Goal: Task Accomplishment & Management: Understand process/instructions

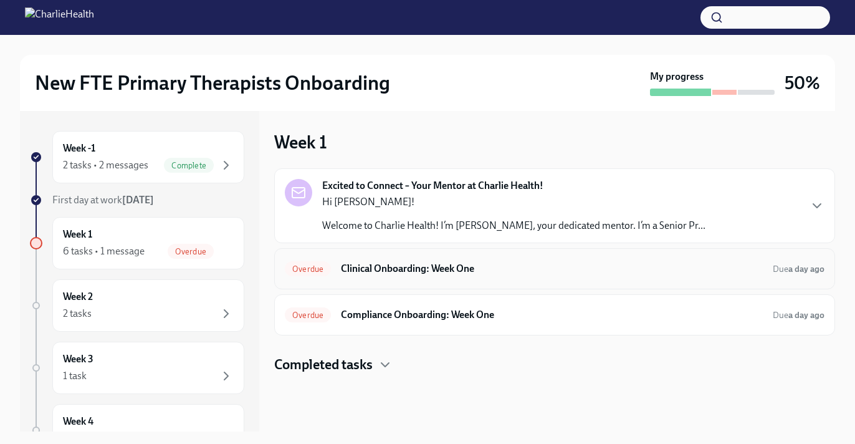
click at [394, 273] on h6 "Clinical Onboarding: Week One" at bounding box center [552, 269] width 422 height 14
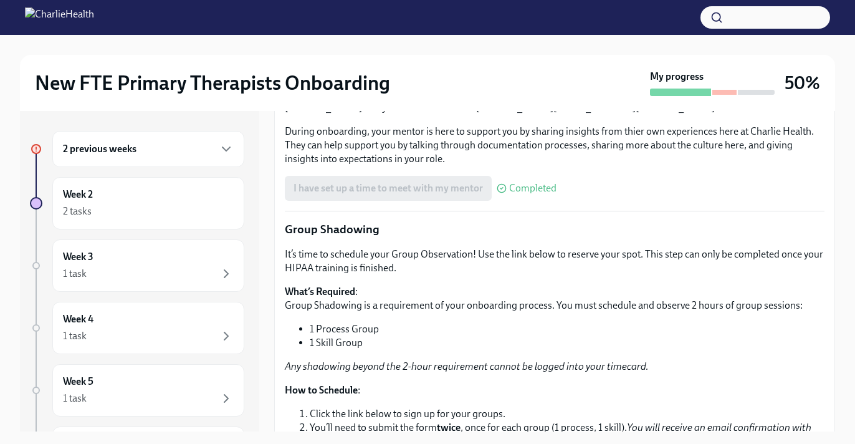
scroll to position [1230, 0]
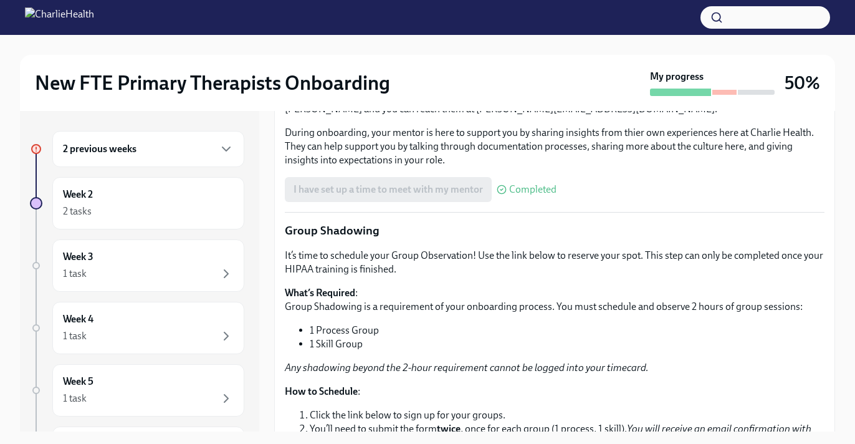
click at [394, 36] on span "I have set up a time to meet with my supervisor" at bounding box center [394, 30] width 202 height 12
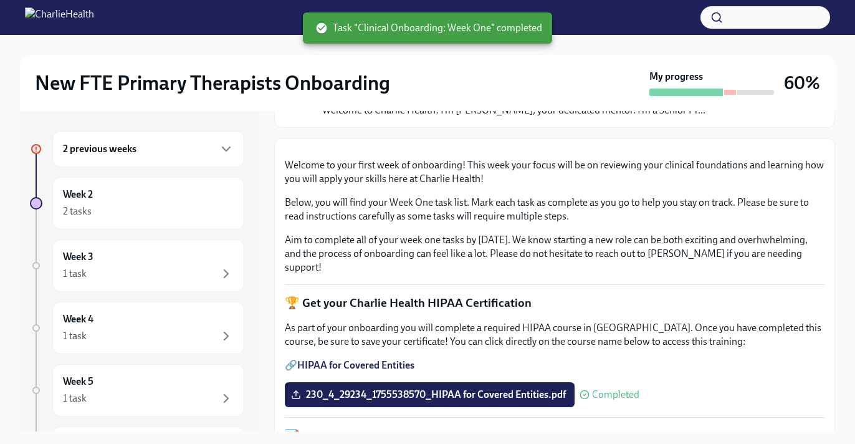
scroll to position [0, 0]
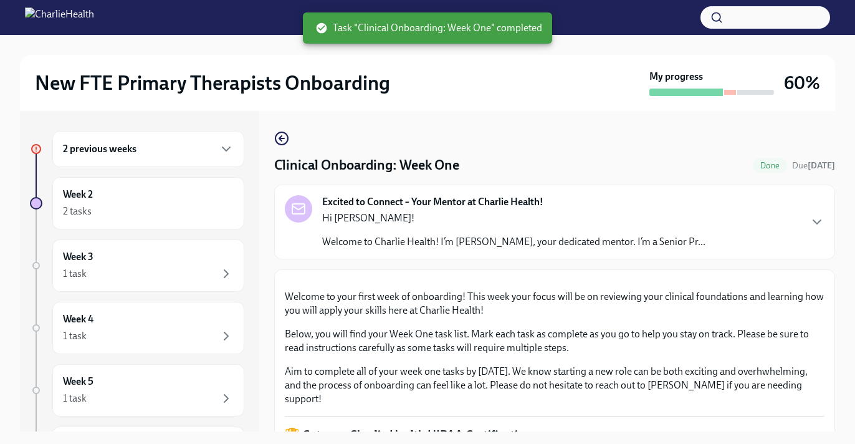
click at [794, 211] on div "Excited to Connect – Your Mentor at Charlie Health! Hi [PERSON_NAME]! Welcome t…" at bounding box center [555, 222] width 540 height 54
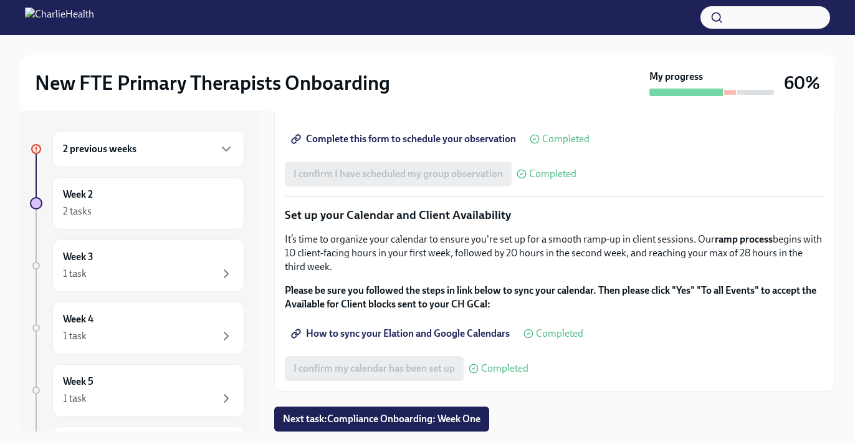
scroll to position [2007, 0]
click at [442, 421] on span "Next task : Compliance Onboarding: Week One" at bounding box center [381, 418] width 197 height 12
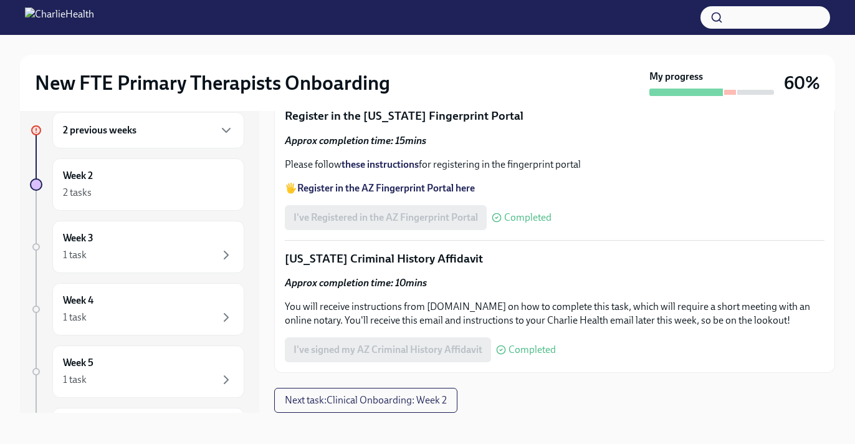
scroll to position [22, 0]
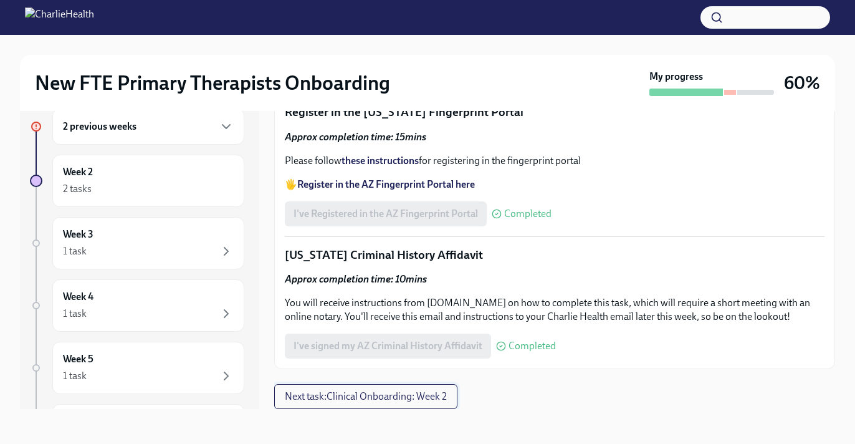
click at [428, 401] on span "Next task : Clinical Onboarding: Week 2" at bounding box center [366, 396] width 162 height 12
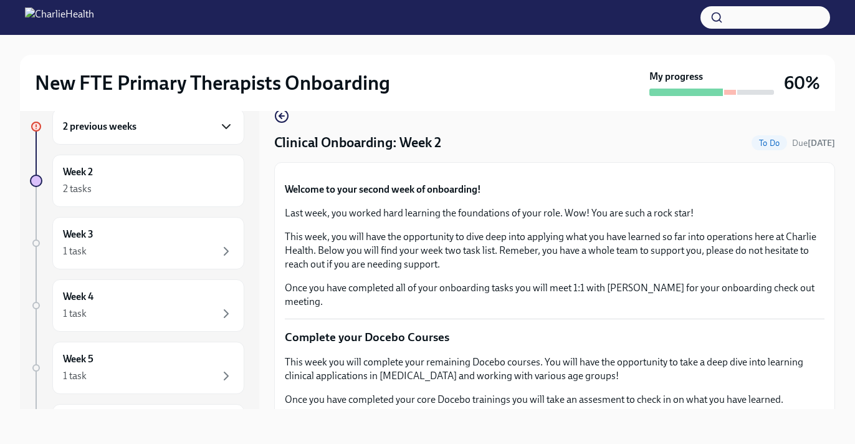
click at [220, 131] on icon "button" at bounding box center [226, 126] width 15 height 15
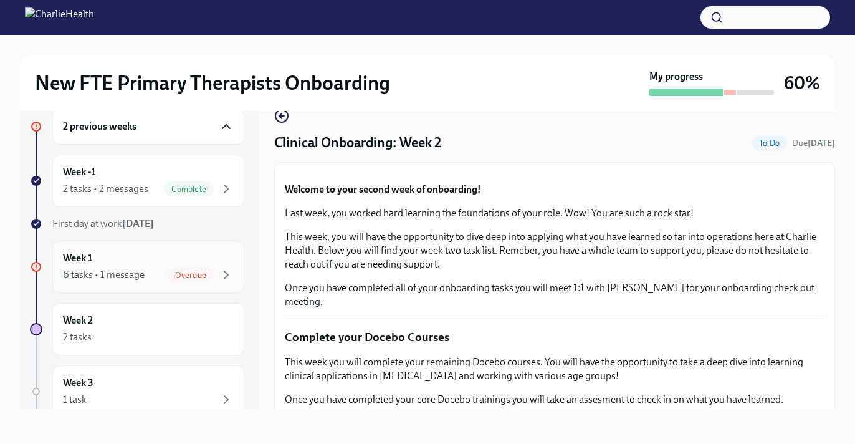
click at [184, 269] on div "Overdue" at bounding box center [191, 274] width 46 height 15
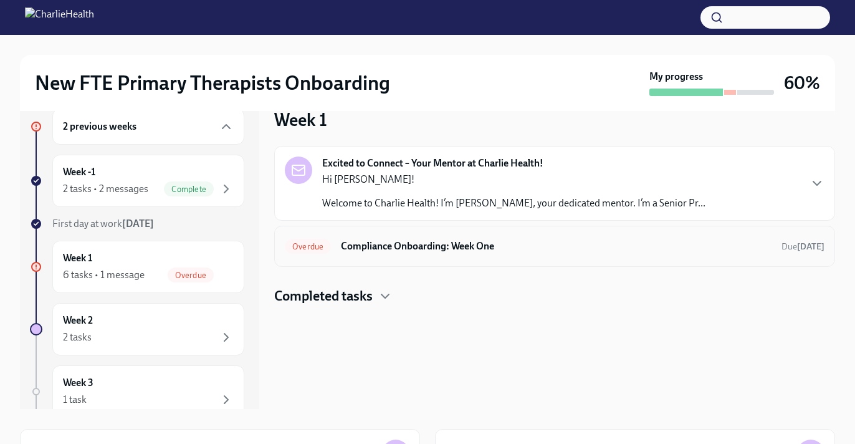
click at [383, 254] on div "Overdue Compliance Onboarding: Week One Due [DATE]" at bounding box center [555, 246] width 540 height 20
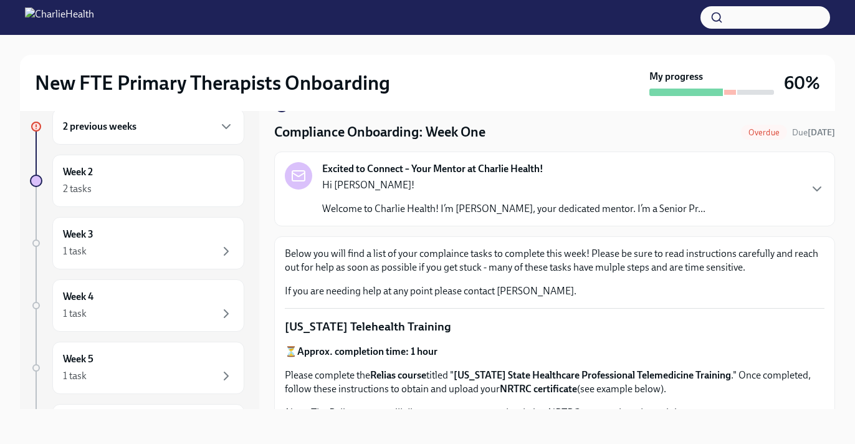
click at [459, 187] on p "Hi [PERSON_NAME]!" at bounding box center [513, 185] width 383 height 14
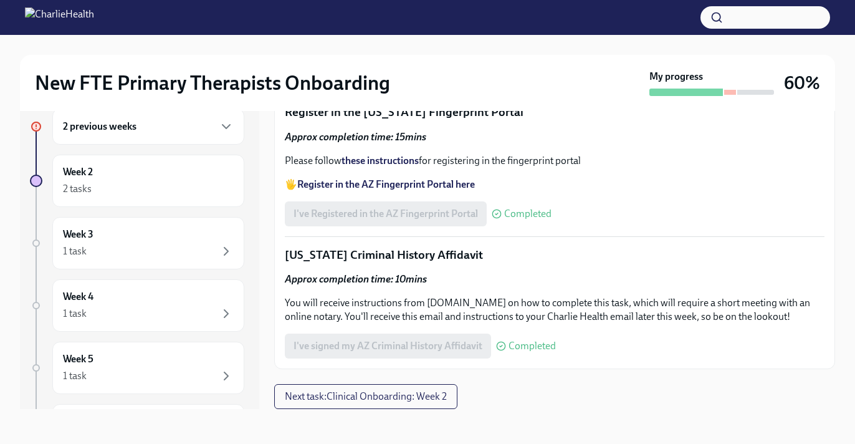
scroll to position [1910, 0]
click at [328, 408] on button "Next task : Clinical Onboarding: Week 2" at bounding box center [365, 396] width 183 height 25
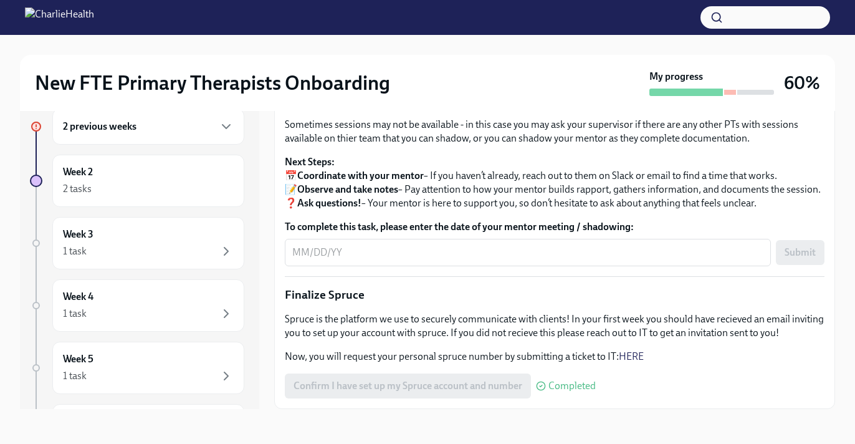
scroll to position [1076, 0]
